Goal: Transaction & Acquisition: Purchase product/service

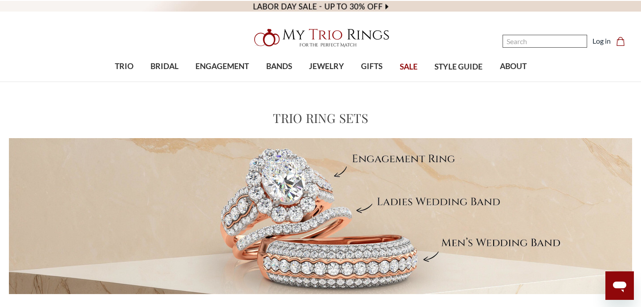
click at [534, 44] on input "Search" at bounding box center [545, 41] width 85 height 13
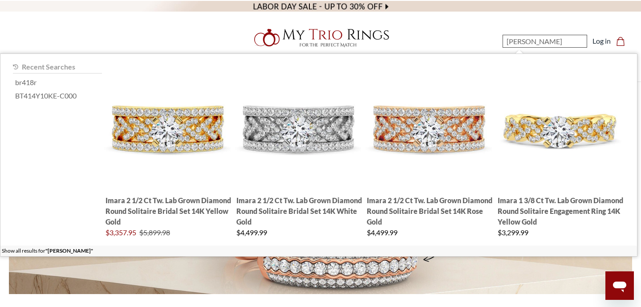
click at [533, 42] on input "[PERSON_NAME]" at bounding box center [545, 41] width 85 height 13
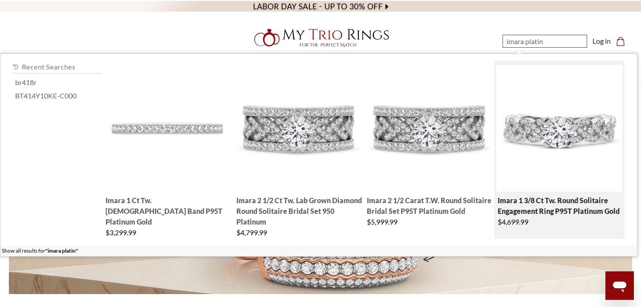
type input "imara platin"
click at [558, 130] on img "; Total Products 4" at bounding box center [560, 128] width 126 height 126
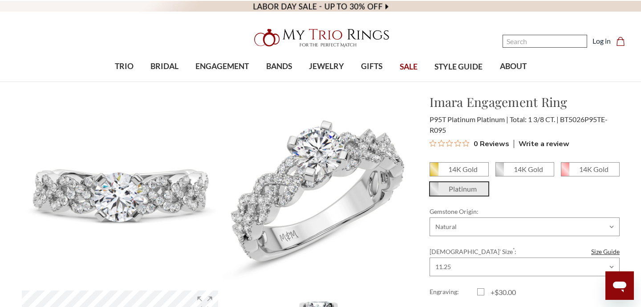
click at [538, 43] on input "Search" at bounding box center [545, 41] width 85 height 13
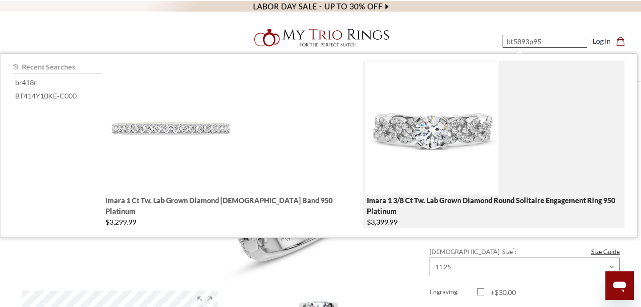
type input "bt5893p95"
click at [445, 123] on img "; Total Products 2" at bounding box center [433, 128] width 134 height 134
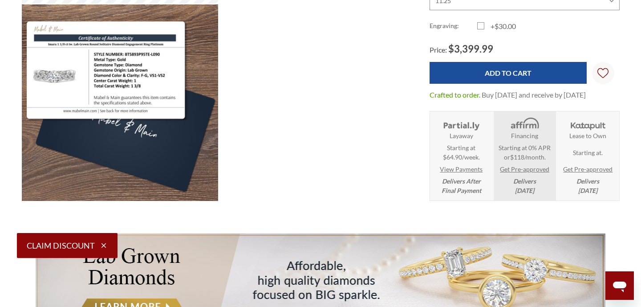
scroll to position [442, 0]
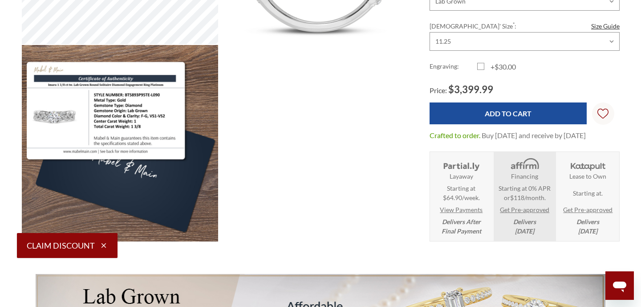
select select "US"
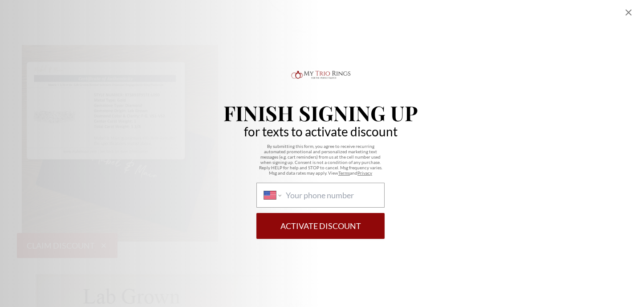
click at [631, 12] on icon "Close popup" at bounding box center [628, 12] width 11 height 11
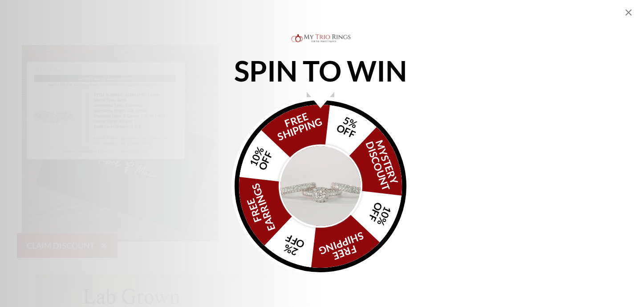
click at [626, 8] on icon "Close popup" at bounding box center [628, 12] width 11 height 11
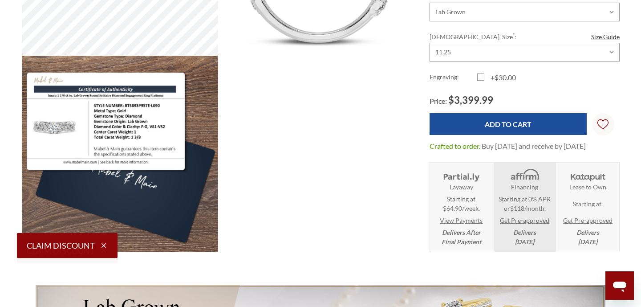
scroll to position [428, 0]
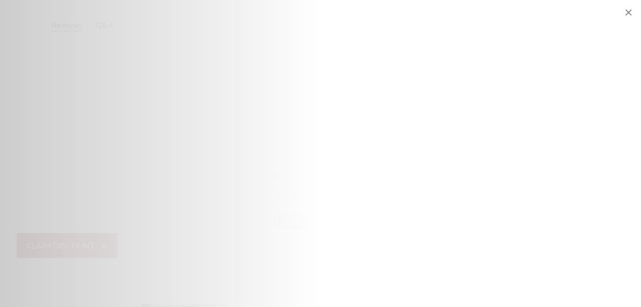
scroll to position [1620, 0]
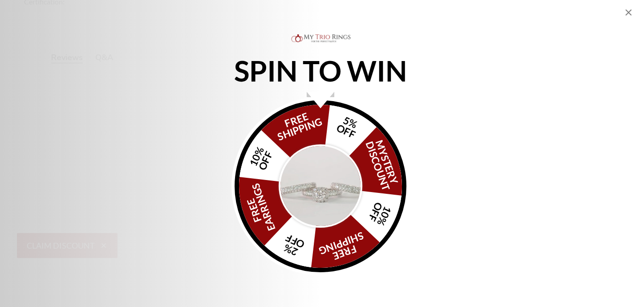
click at [629, 12] on icon "Close popup" at bounding box center [629, 12] width 6 height 6
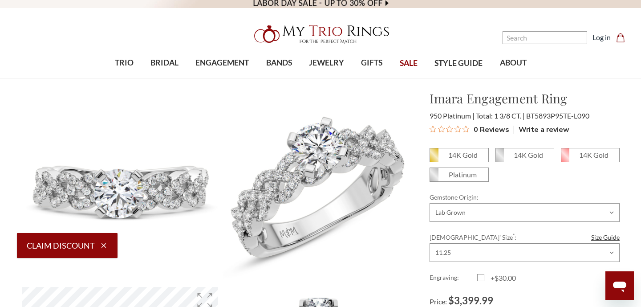
scroll to position [0, 0]
